Goal: Navigation & Orientation: Find specific page/section

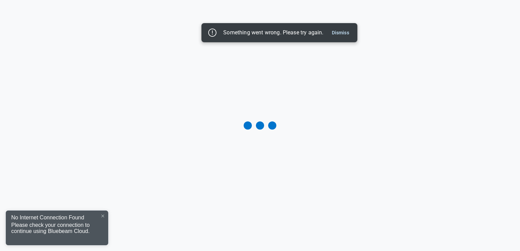
click at [101, 217] on icon at bounding box center [102, 216] width 3 height 3
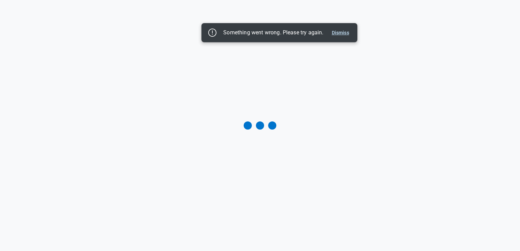
click at [344, 34] on button "Dismiss" at bounding box center [340, 33] width 23 height 8
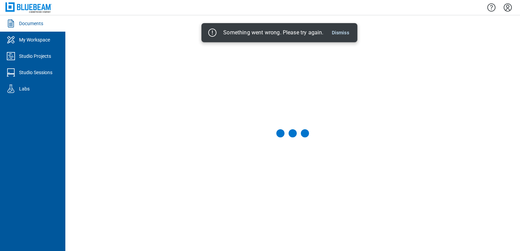
drag, startPoint x: 342, startPoint y: 32, endPoint x: 242, endPoint y: 35, distance: 99.8
click at [340, 33] on button "Dismiss" at bounding box center [340, 33] width 23 height 8
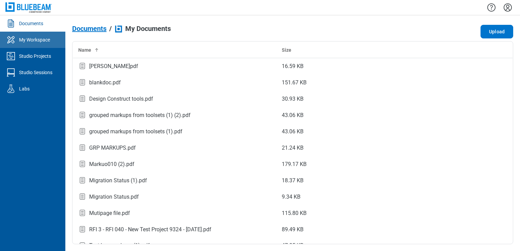
click at [30, 43] on div "My Workspace" at bounding box center [34, 39] width 31 height 7
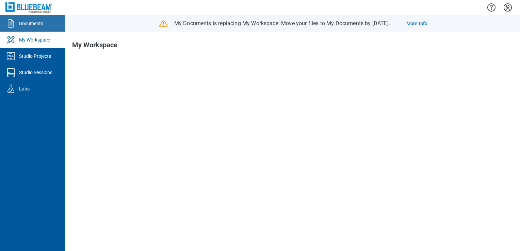
click at [42, 20] on div "Documents" at bounding box center [31, 23] width 24 height 7
